Goal: Task Accomplishment & Management: Use online tool/utility

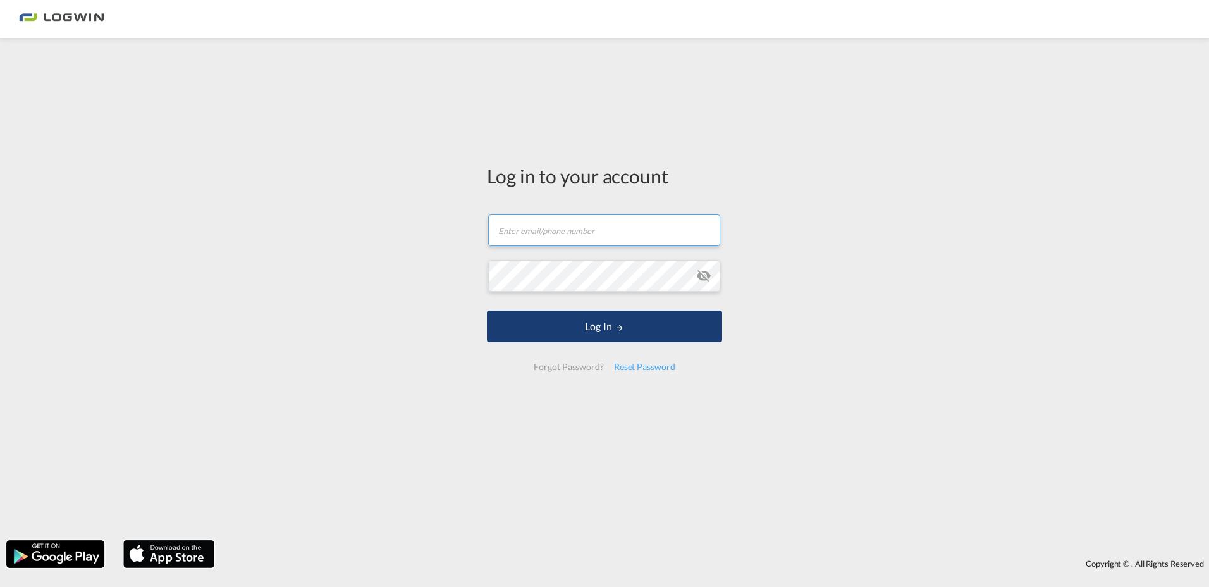
type input "[EMAIL_ADDRESS][PERSON_NAME][DOMAIN_NAME]"
click at [610, 333] on button "Log In" at bounding box center [604, 327] width 235 height 32
